Goal: Task Accomplishment & Management: Use online tool/utility

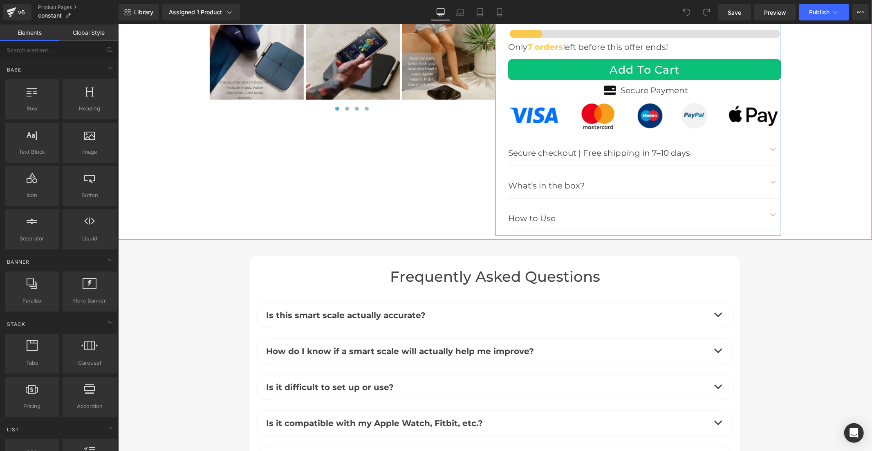
scroll to position [3363, 0]
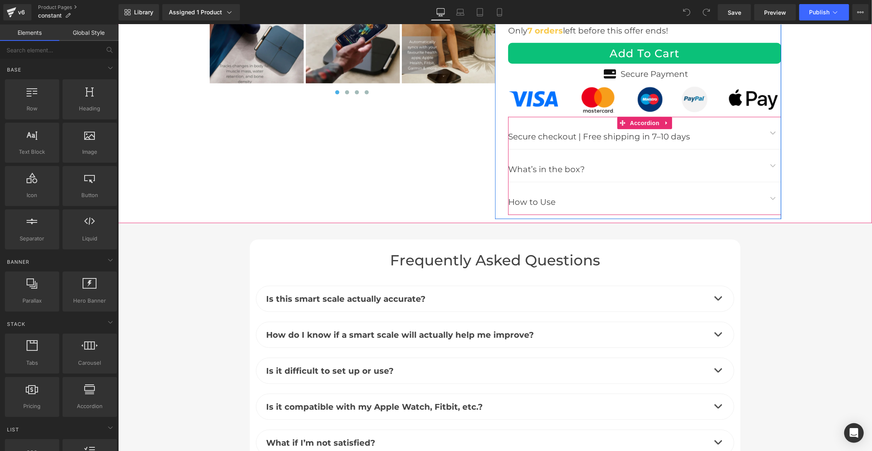
click at [766, 149] on button "button" at bounding box center [773, 165] width 16 height 32
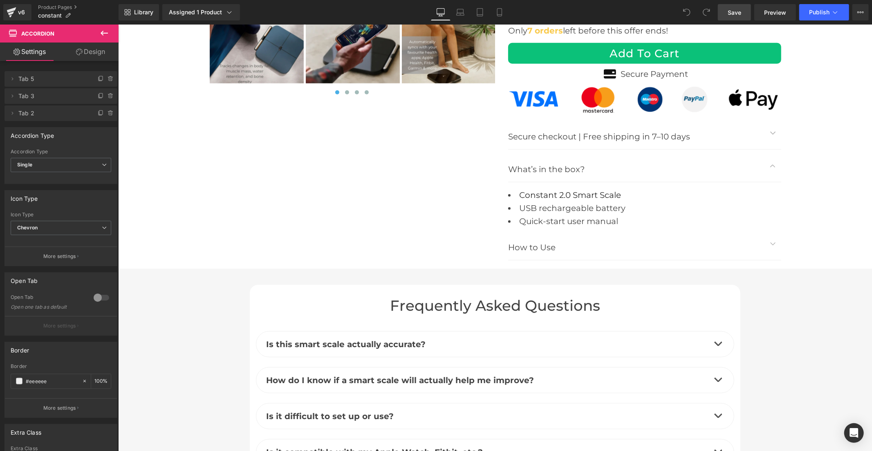
click at [739, 11] on span "Save" at bounding box center [734, 12] width 13 height 9
click at [814, 13] on span "Publish" at bounding box center [819, 12] width 20 height 7
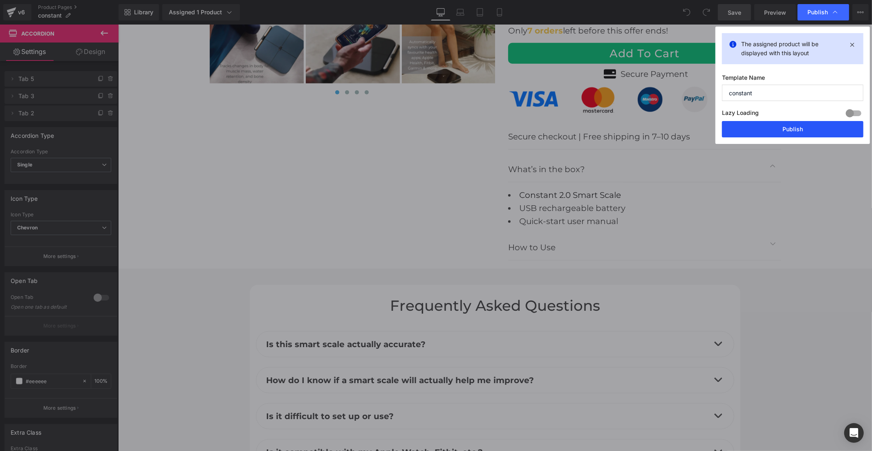
drag, startPoint x: 791, startPoint y: 126, endPoint x: 192, endPoint y: 31, distance: 606.2
click at [791, 126] on button "Publish" at bounding box center [793, 129] width 142 height 16
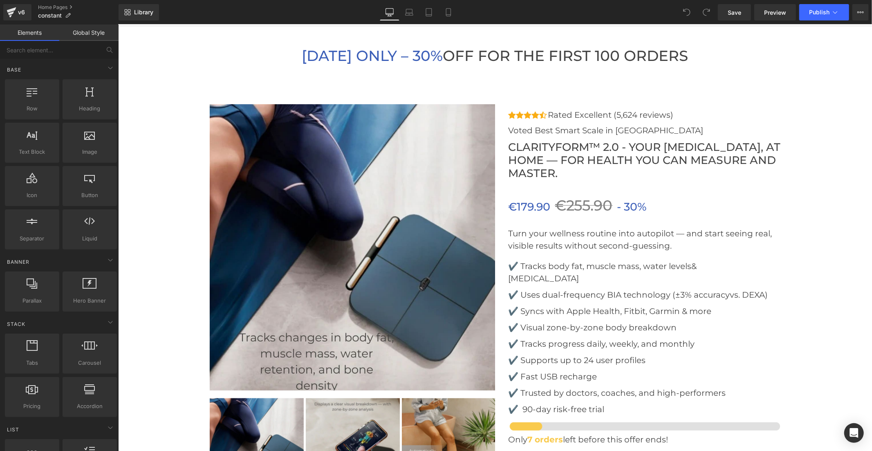
scroll to position [2999, 0]
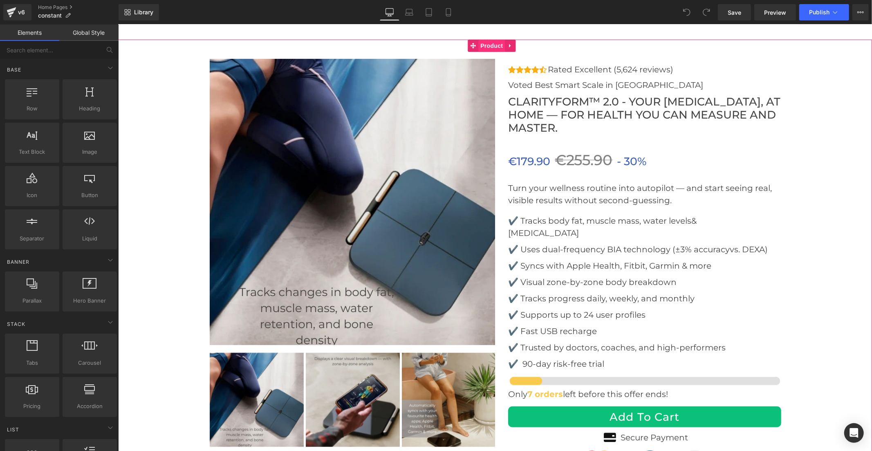
click at [486, 39] on span "Product" at bounding box center [491, 45] width 27 height 12
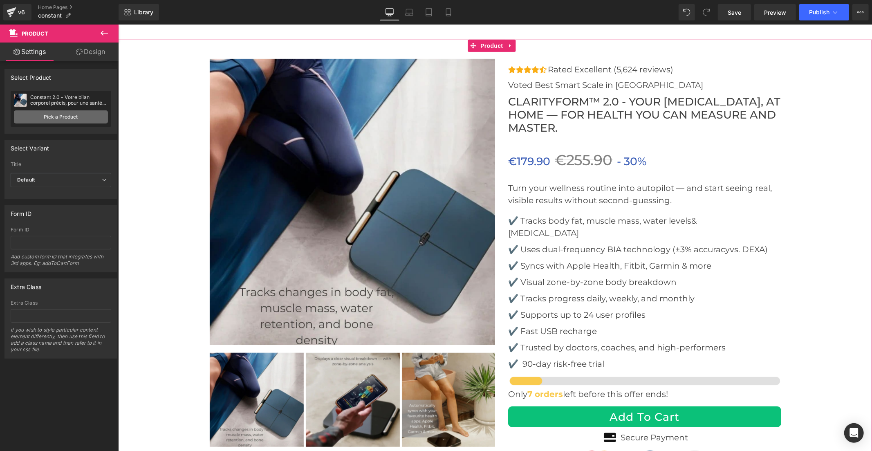
click at [74, 119] on link "Pick a Product" at bounding box center [61, 116] width 94 height 13
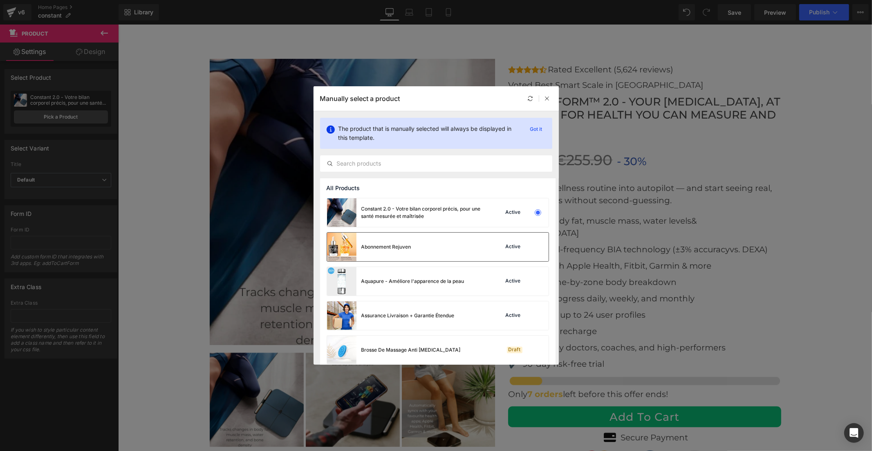
click at [483, 248] on div "Abonnement Rejuven Active" at bounding box center [438, 247] width 222 height 29
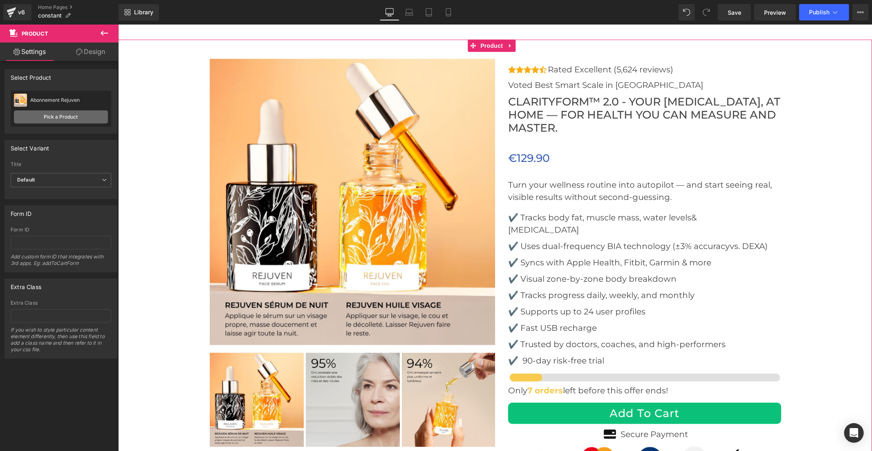
click at [73, 119] on link "Pick a Product" at bounding box center [61, 116] width 94 height 13
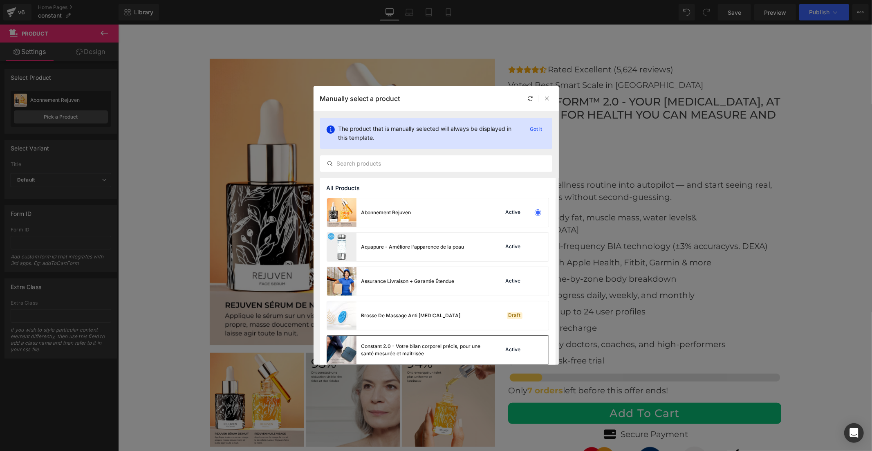
click at [449, 347] on div "Constant 2.0 - Votre bilan corporel précis, pour une santé mesurée et maîtrisée" at bounding box center [423, 350] width 123 height 15
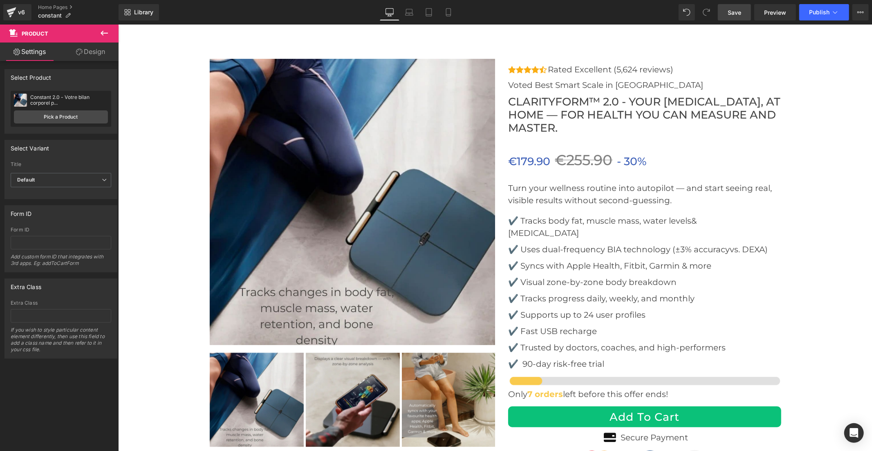
click at [727, 7] on link "Save" at bounding box center [734, 12] width 33 height 16
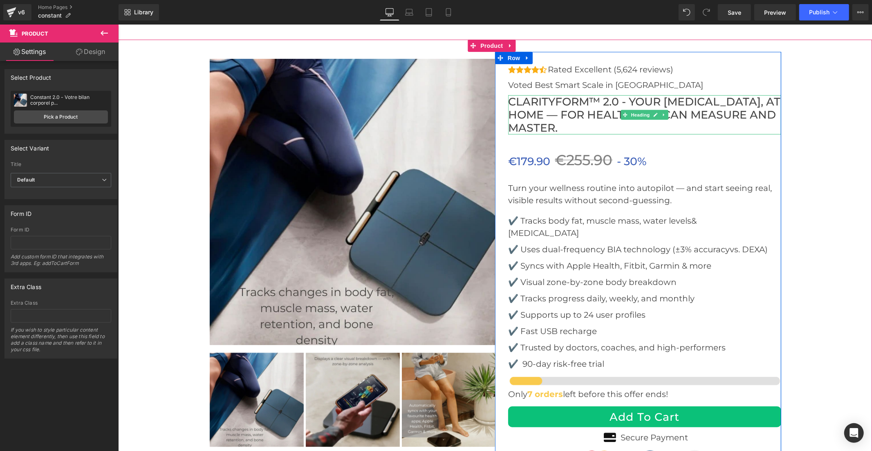
click at [551, 102] on h3 "CLARITYFORM™ 2.0 - YOUR [MEDICAL_DATA], AT HOME — fOR HEALTH YOU CAN MEASURE AN…" at bounding box center [644, 114] width 273 height 39
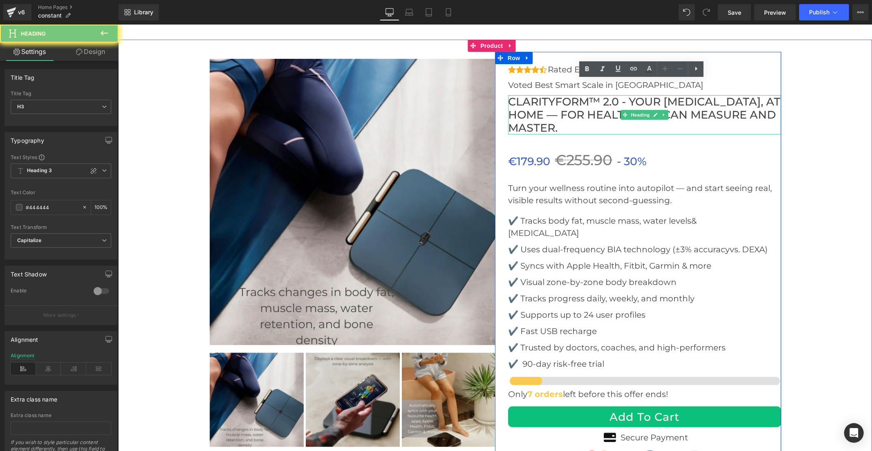
click at [551, 102] on h3 "CLARITYFORM™ 2.0 - YOUR [MEDICAL_DATA], AT HOME — fOR HEALTH YOU CAN MEASURE AN…" at bounding box center [644, 114] width 273 height 39
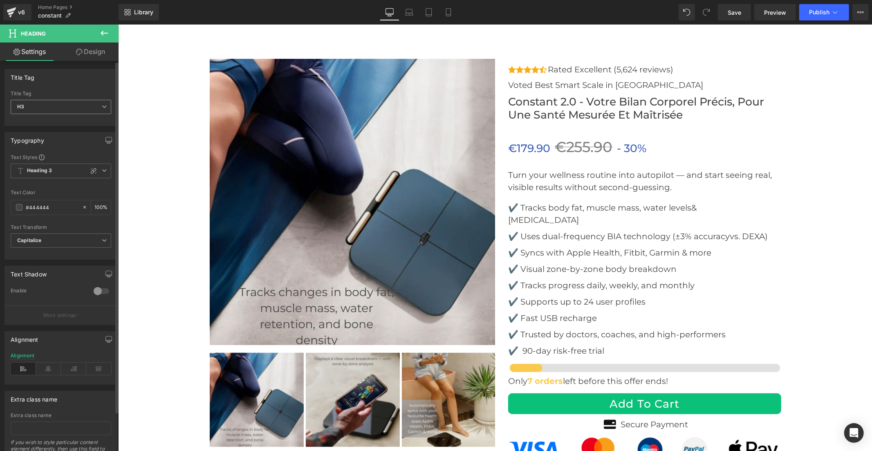
click at [38, 108] on span "H3" at bounding box center [61, 107] width 101 height 14
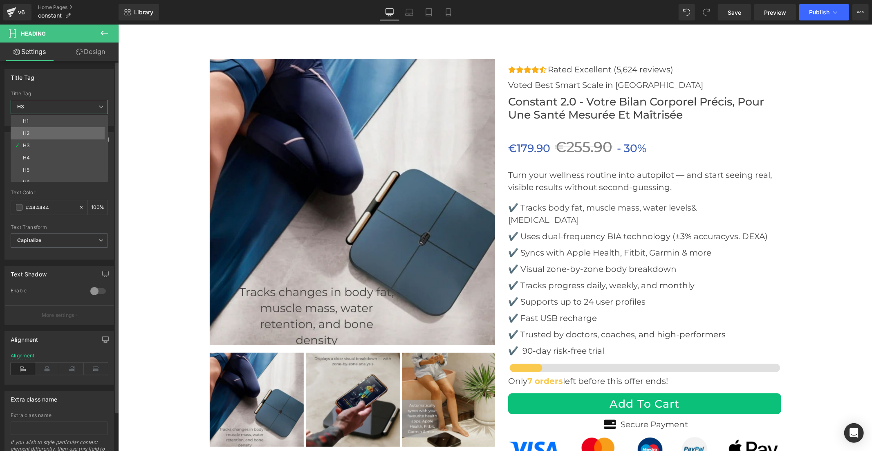
click at [41, 129] on li "H2" at bounding box center [61, 133] width 101 height 12
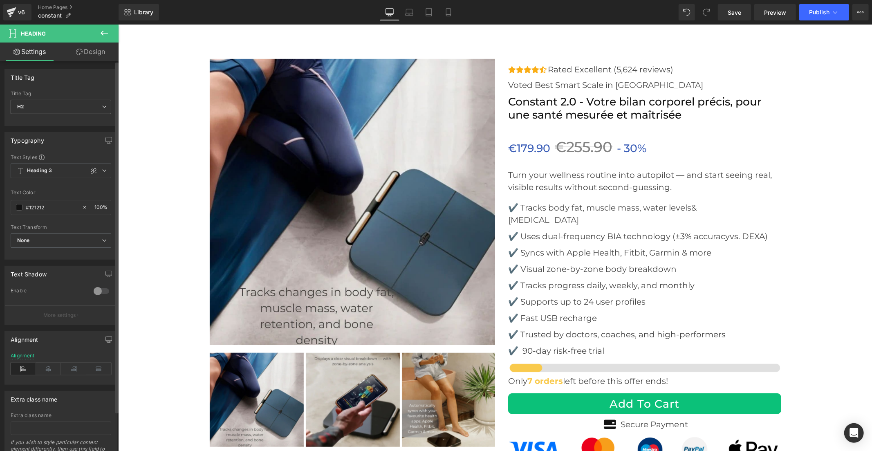
click at [46, 108] on span "H2" at bounding box center [61, 107] width 101 height 14
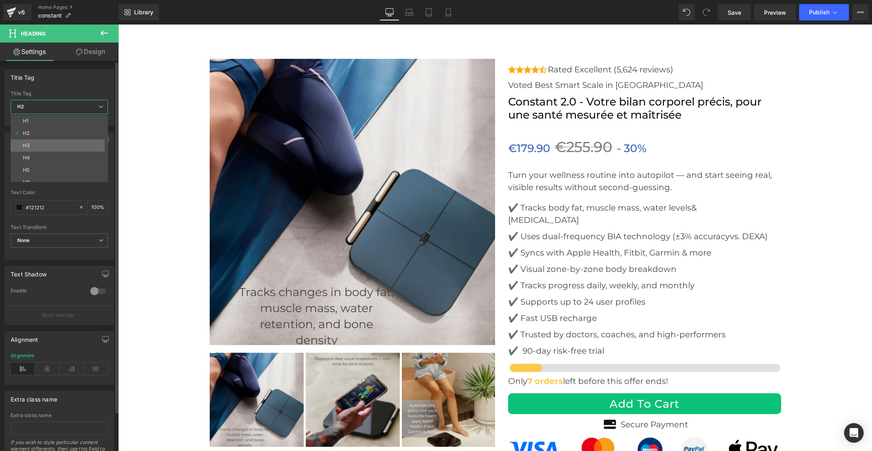
click at [49, 144] on li "H3" at bounding box center [61, 145] width 101 height 12
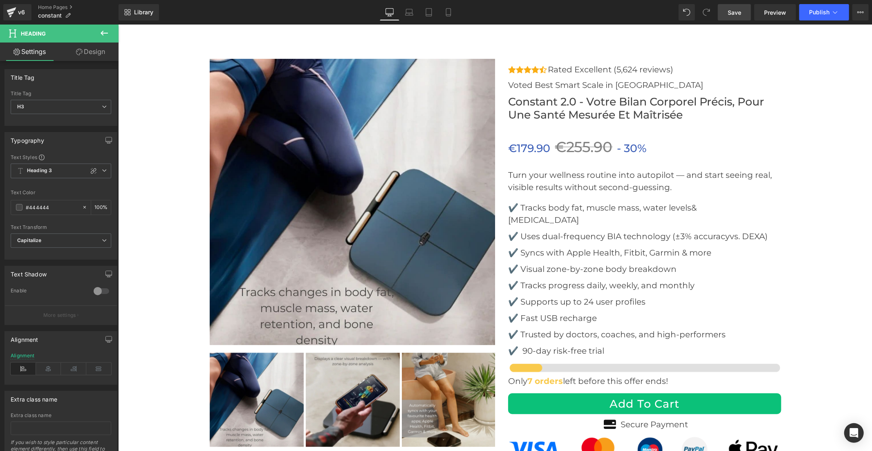
click at [737, 14] on span "Save" at bounding box center [734, 12] width 13 height 9
click at [808, 12] on button "Publish" at bounding box center [825, 12] width 50 height 16
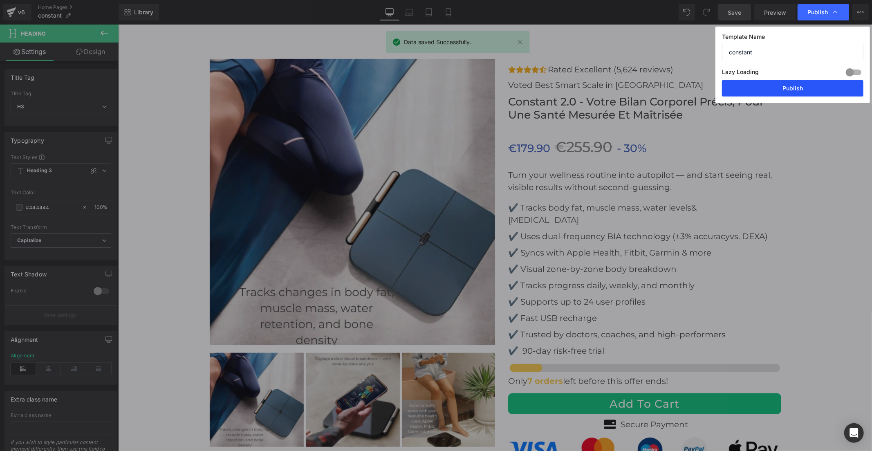
click at [793, 83] on button "Publish" at bounding box center [793, 88] width 142 height 16
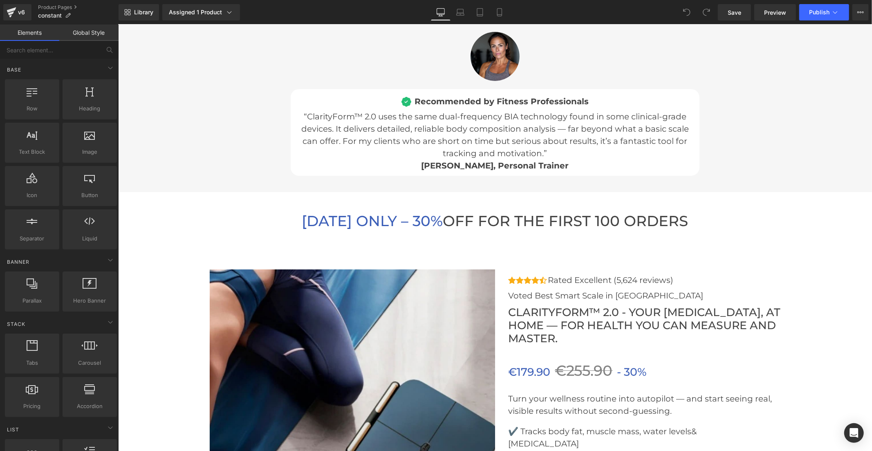
scroll to position [2863, 0]
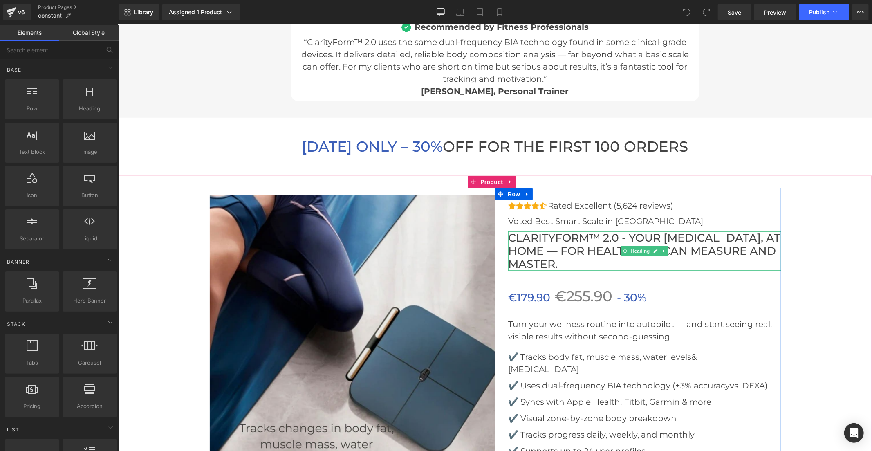
click at [532, 247] on h3 "CLARITYFORM™ 2.0 - YOUR [MEDICAL_DATA], AT HOME — fOR HEALTH YOU CAN MEASURE AN…" at bounding box center [644, 250] width 273 height 39
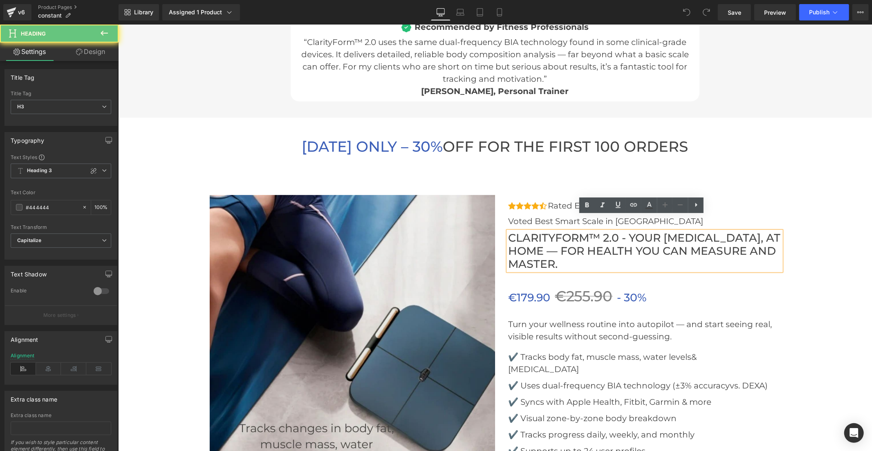
click at [534, 243] on h3 "CLARITYFORM™ 2.0 - YOUR [MEDICAL_DATA], AT HOME — fOR HEALTH YOU CAN MEASURE AN…" at bounding box center [644, 250] width 273 height 39
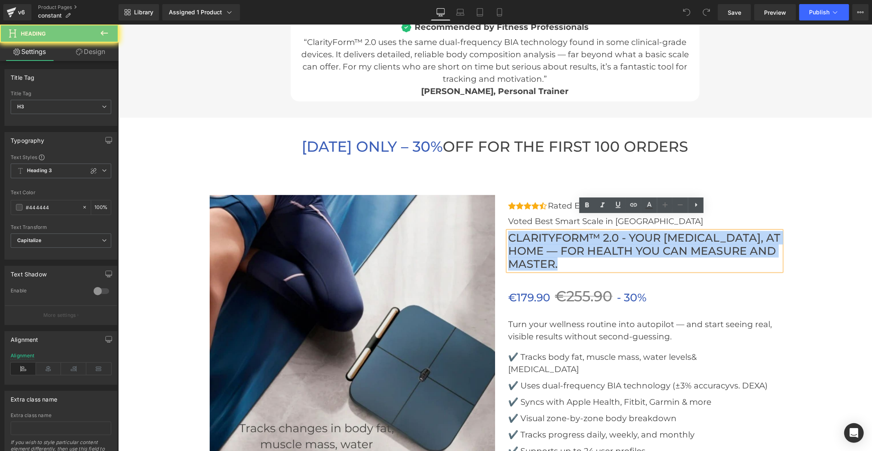
click at [534, 243] on h3 "CLARITYFORM™ 2.0 - YOUR [MEDICAL_DATA], AT HOME — fOR HEALTH YOU CAN MEASURE AN…" at bounding box center [644, 250] width 273 height 39
paste div
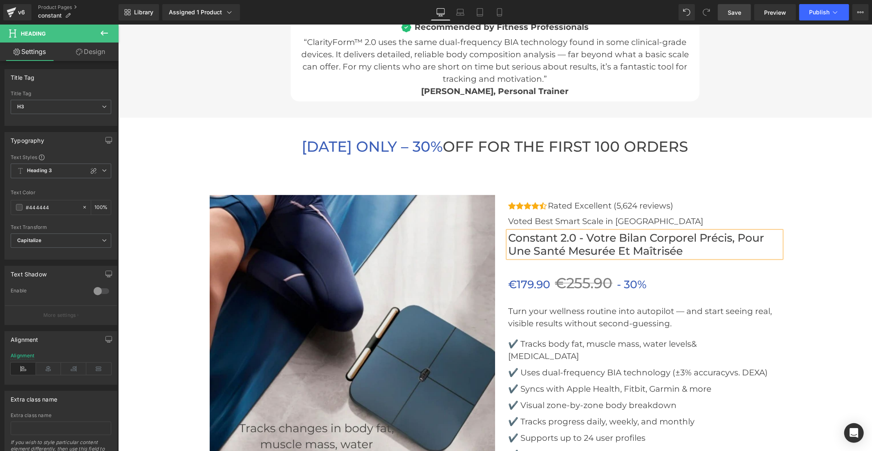
click at [740, 12] on span "Save" at bounding box center [734, 12] width 13 height 9
click at [731, 13] on span "Save" at bounding box center [734, 12] width 13 height 9
click at [818, 9] on span "Publish" at bounding box center [819, 12] width 20 height 7
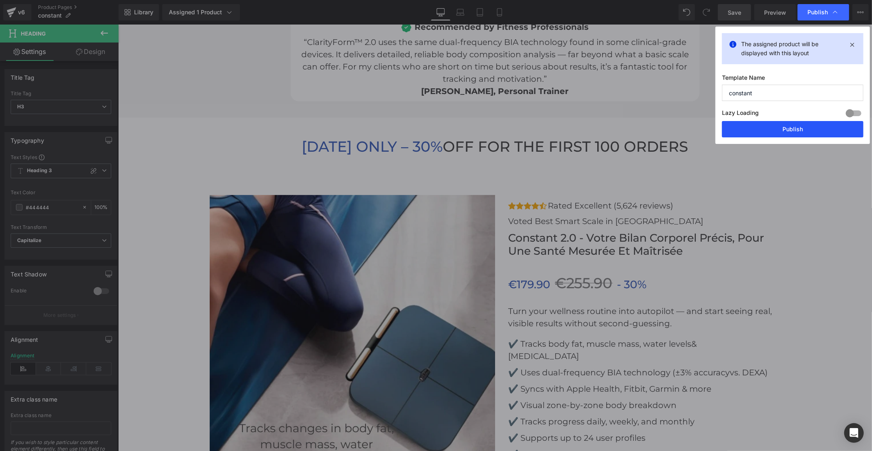
click at [799, 124] on button "Publish" at bounding box center [793, 129] width 142 height 16
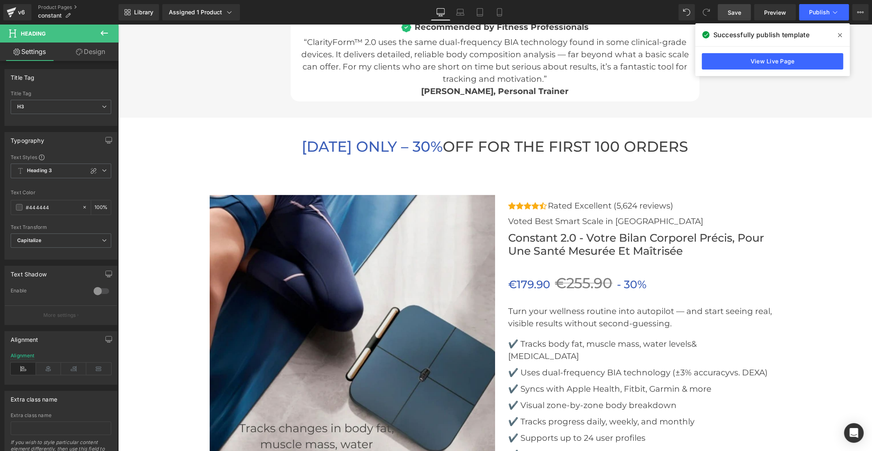
click at [840, 35] on icon at bounding box center [840, 35] width 4 height 4
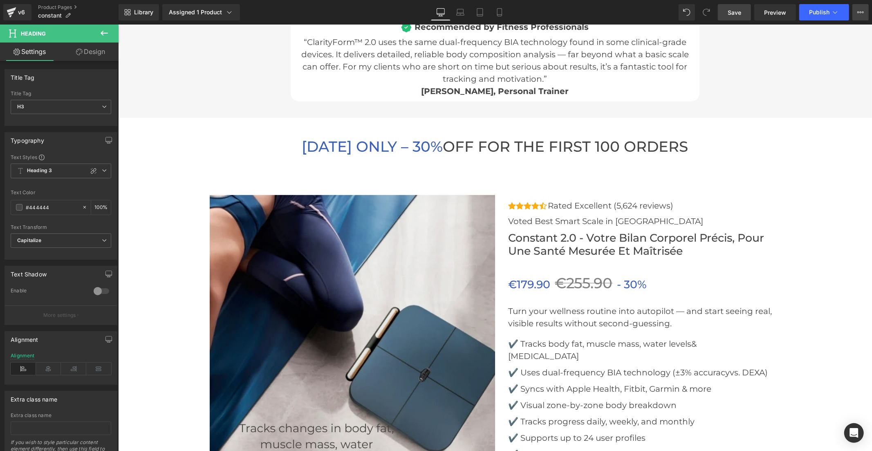
click at [860, 13] on icon at bounding box center [861, 12] width 7 height 7
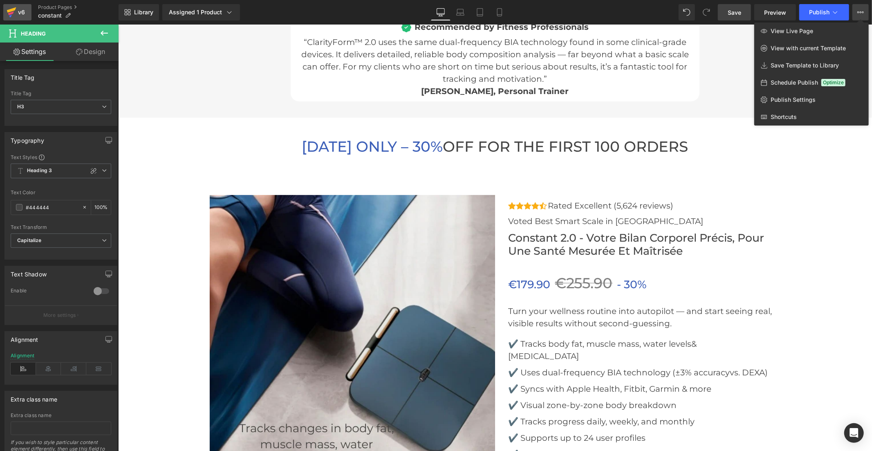
click at [19, 11] on div "v6" at bounding box center [21, 12] width 10 height 11
